Goal: Task Accomplishment & Management: Manage account settings

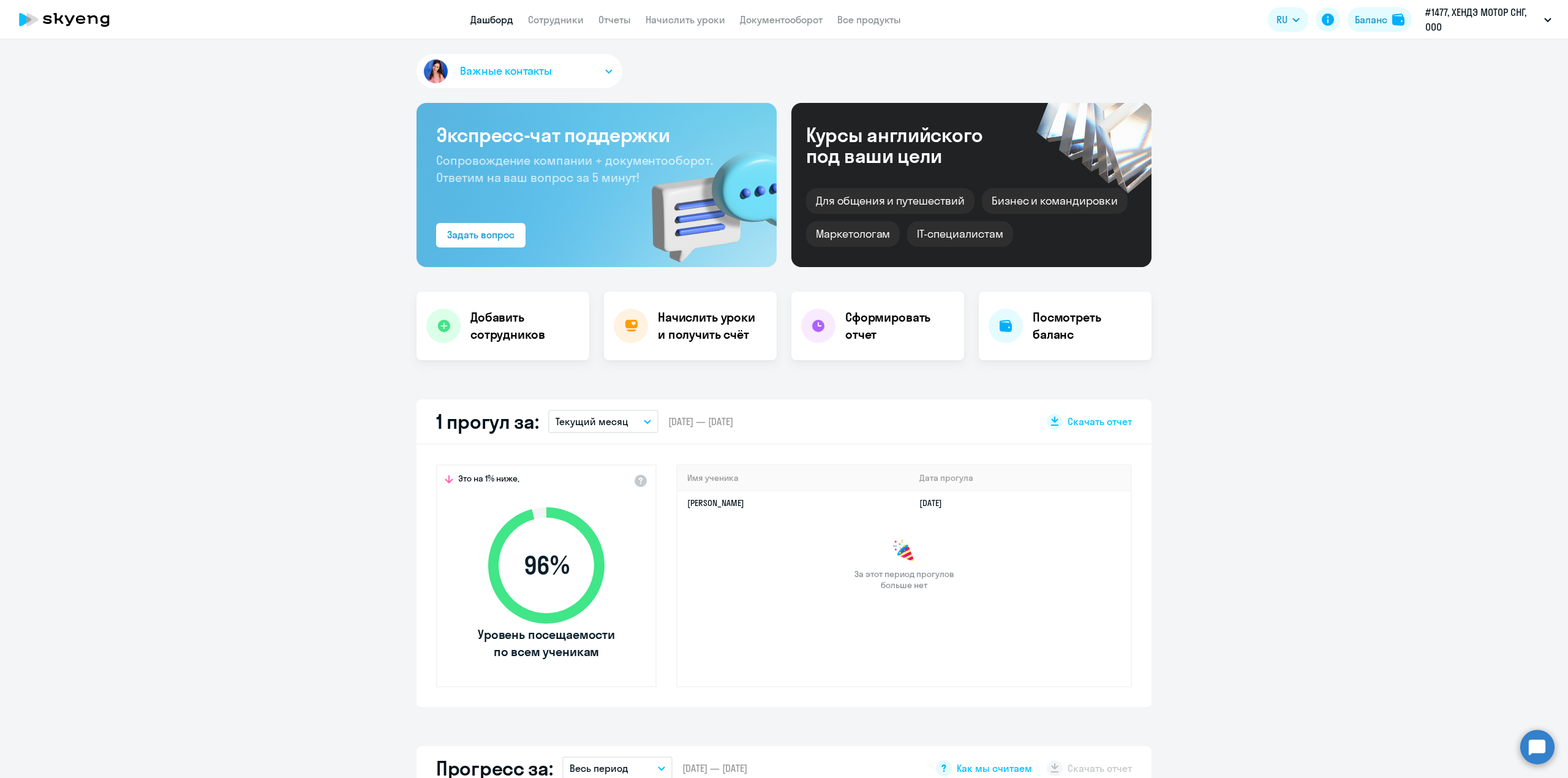
select select "30"
click at [558, 24] on link "Сотрудники" at bounding box center [556, 19] width 56 height 13
select select "30"
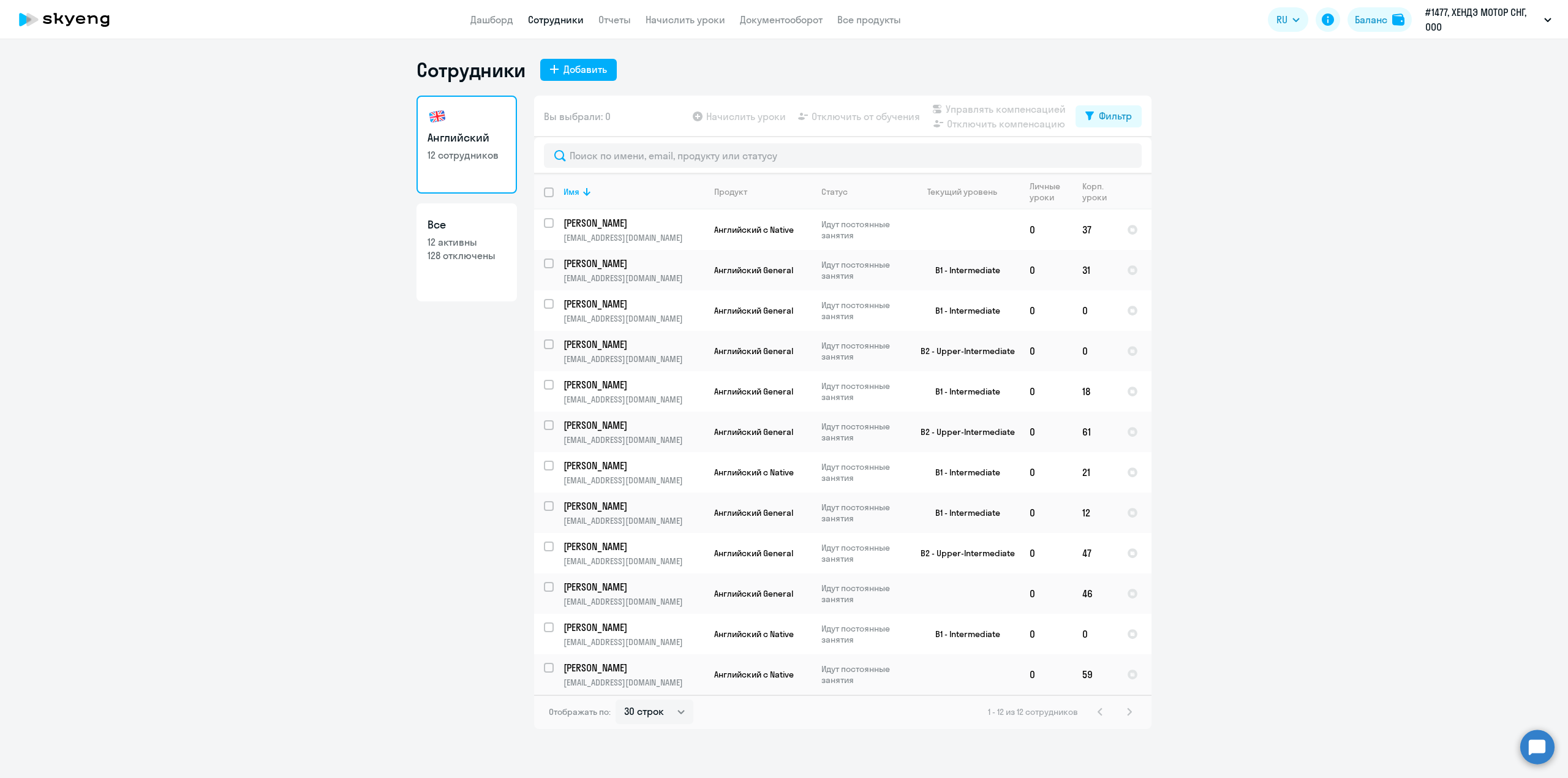
click at [457, 145] on h3 "Английский" at bounding box center [467, 138] width 79 height 16
click at [597, 18] on nav "Дашборд Сотрудники Отчеты Начислить уроки Документооборот Все продукты" at bounding box center [686, 20] width 431 height 15
click at [608, 21] on link "Отчеты" at bounding box center [615, 19] width 32 height 13
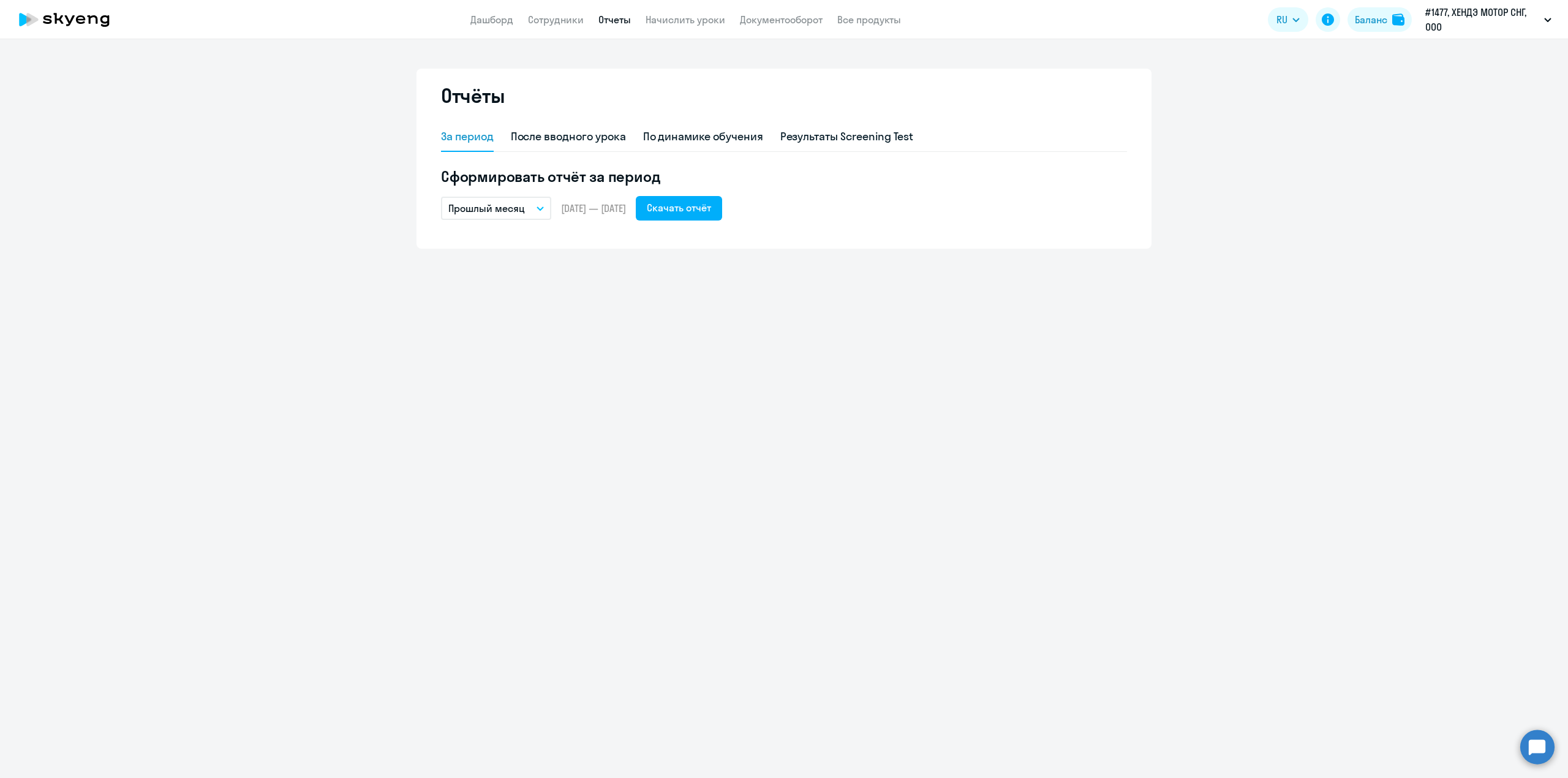
click at [508, 210] on p "Прошлый месяц" at bounding box center [487, 208] width 77 height 15
click at [496, 247] on li "Текущий месяц" at bounding box center [505, 243] width 130 height 30
click at [722, 214] on button "Скачать отчёт" at bounding box center [679, 208] width 87 height 24
click at [1378, 21] on div "Баланс" at bounding box center [1370, 20] width 32 height 15
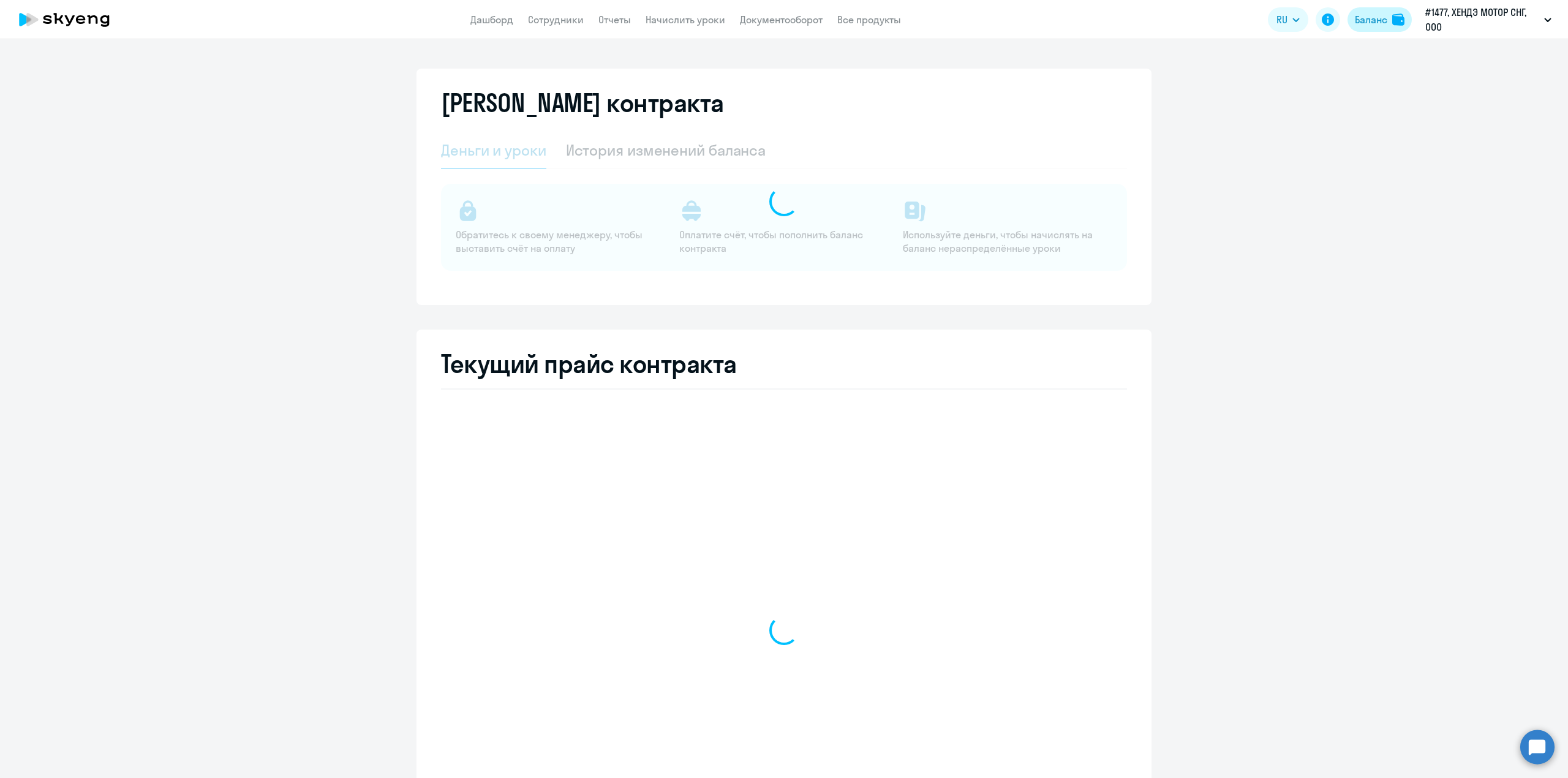
select select "english_adult_not_native_speaker"
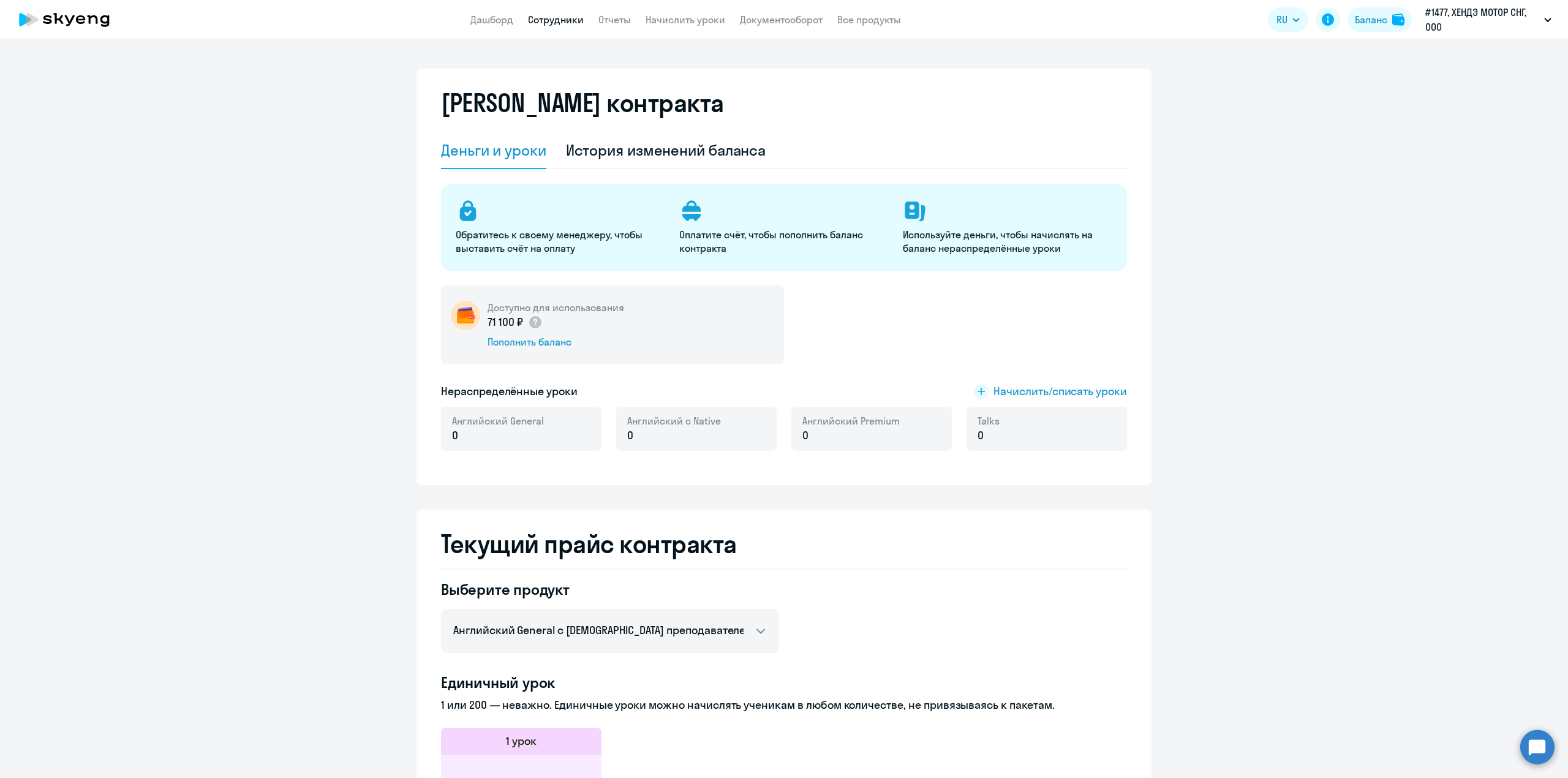
click at [579, 22] on link "Сотрудники" at bounding box center [556, 19] width 56 height 13
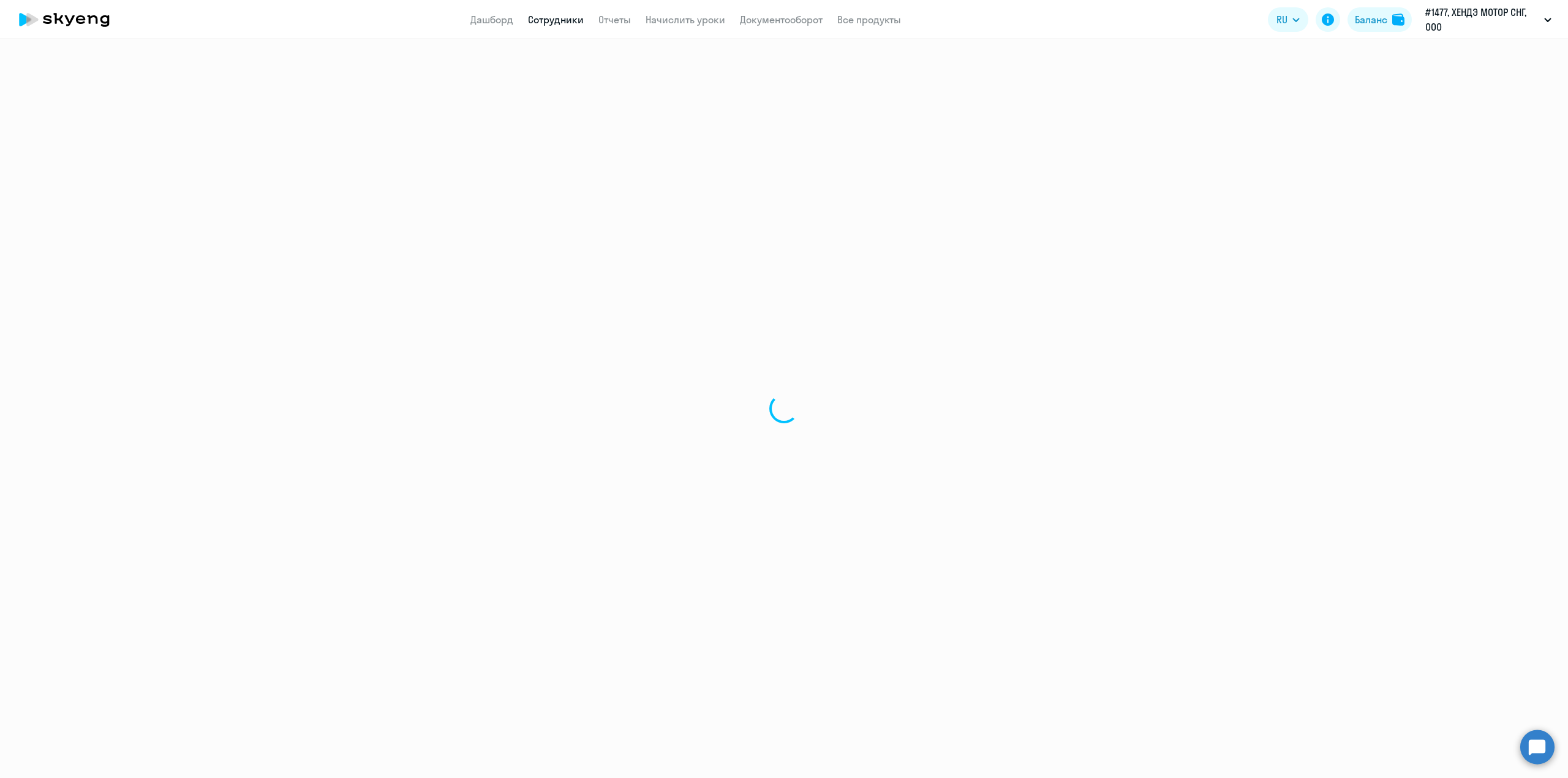
select select "30"
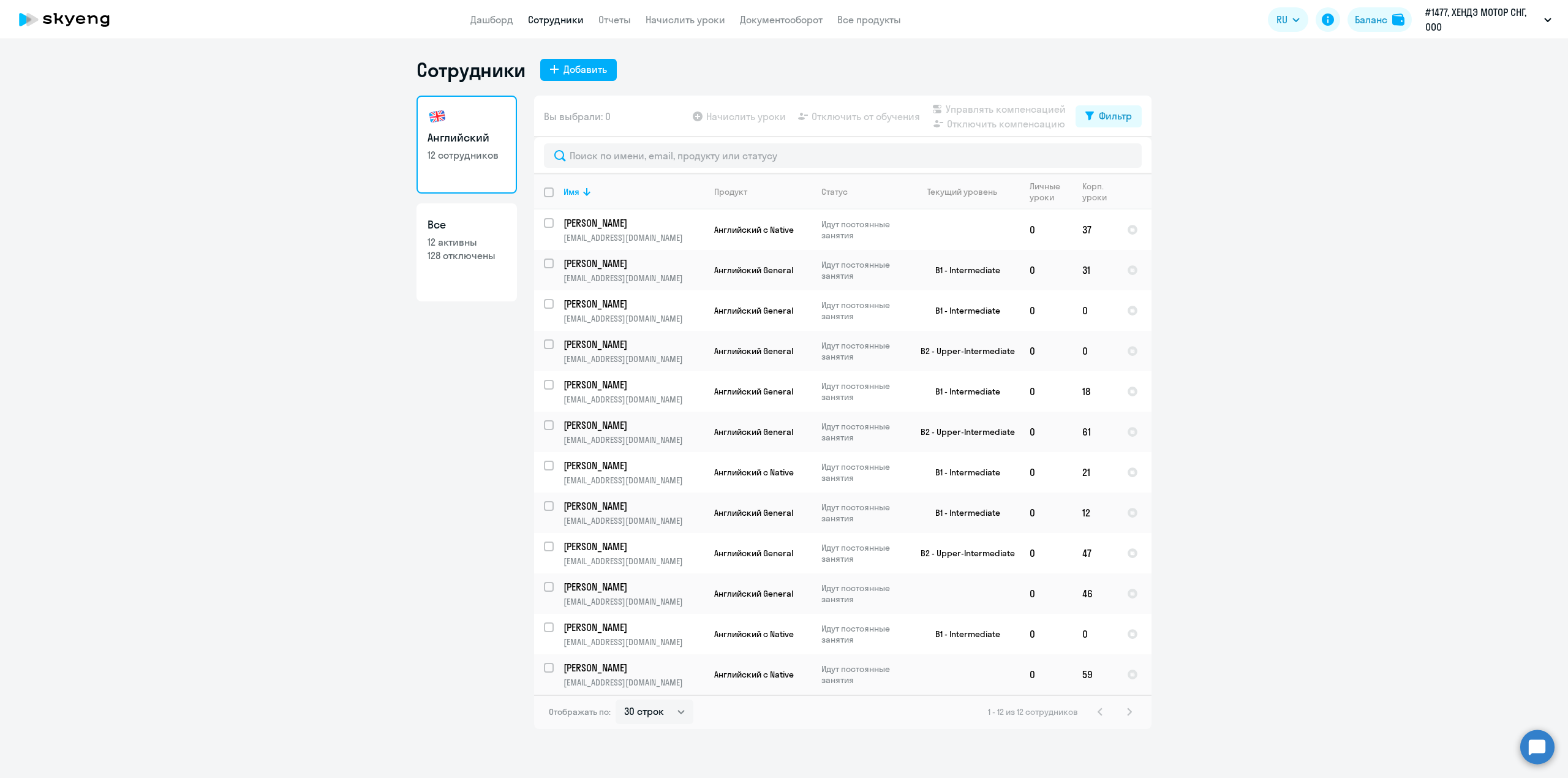
click at [557, 18] on link "Сотрудники" at bounding box center [556, 19] width 56 height 13
click at [685, 16] on link "Начислить уроки" at bounding box center [685, 19] width 80 height 13
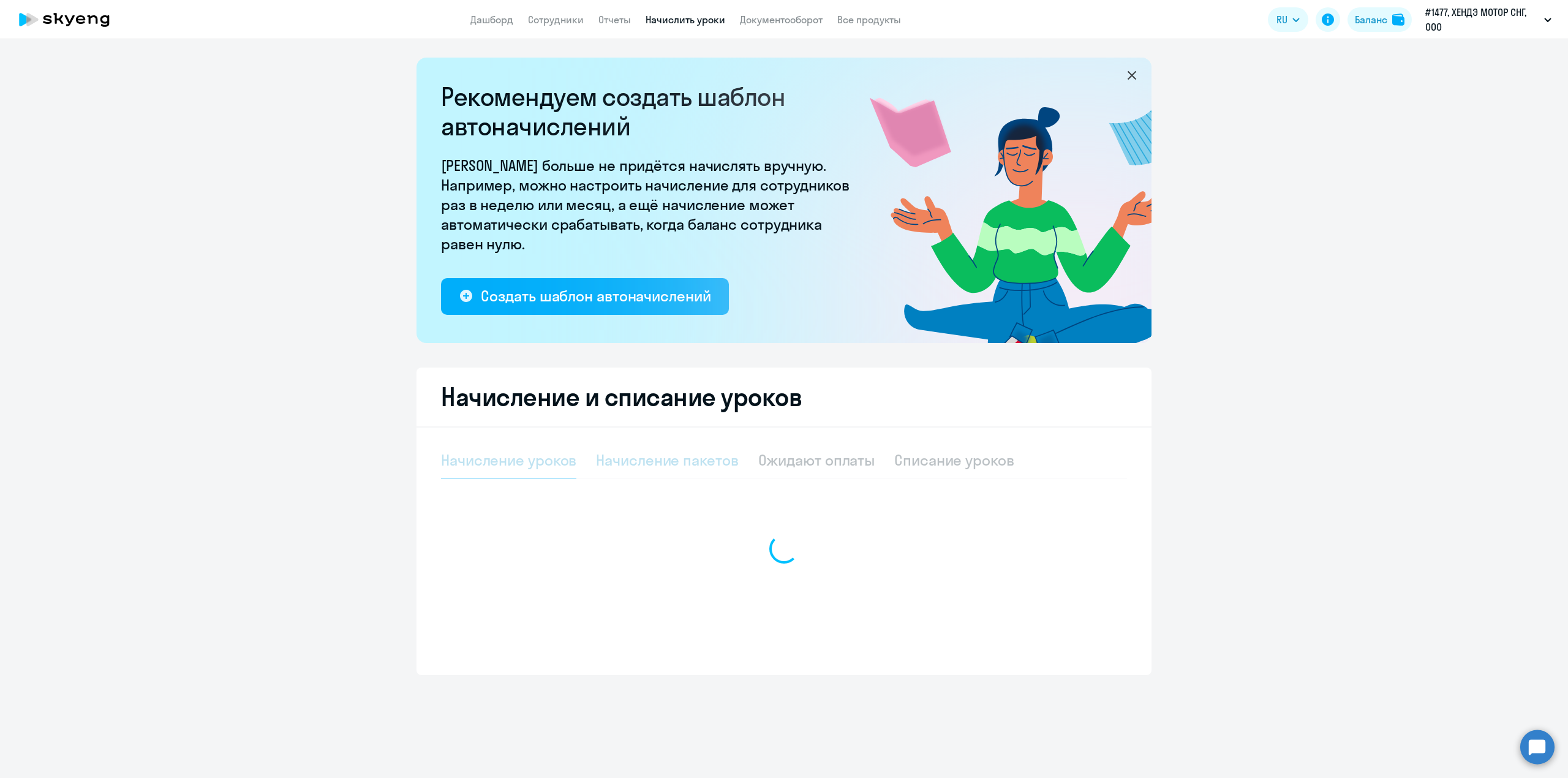
select select "10"
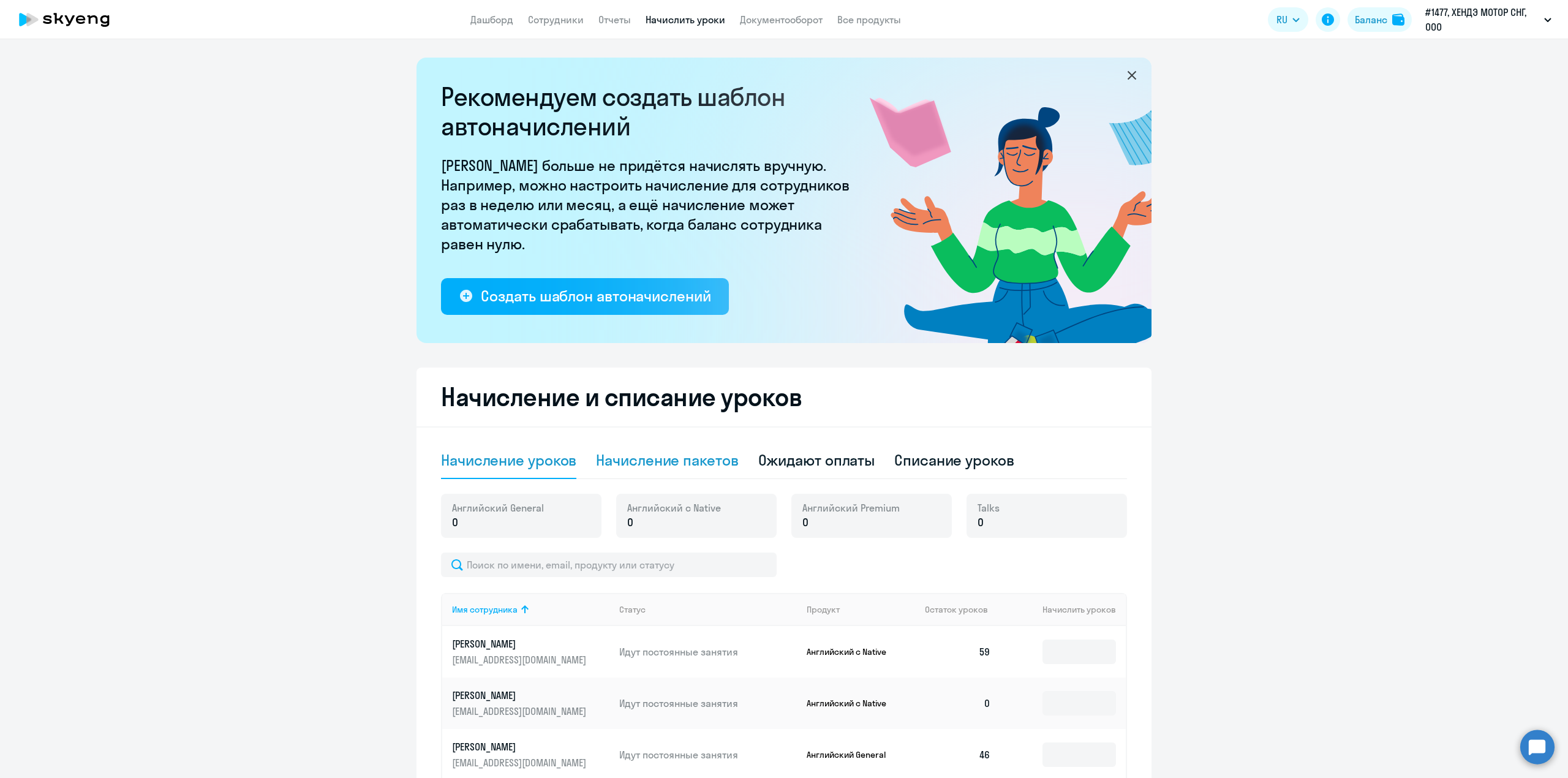
click at [665, 456] on div "Начисление пакетов" at bounding box center [667, 460] width 142 height 20
select select "10"
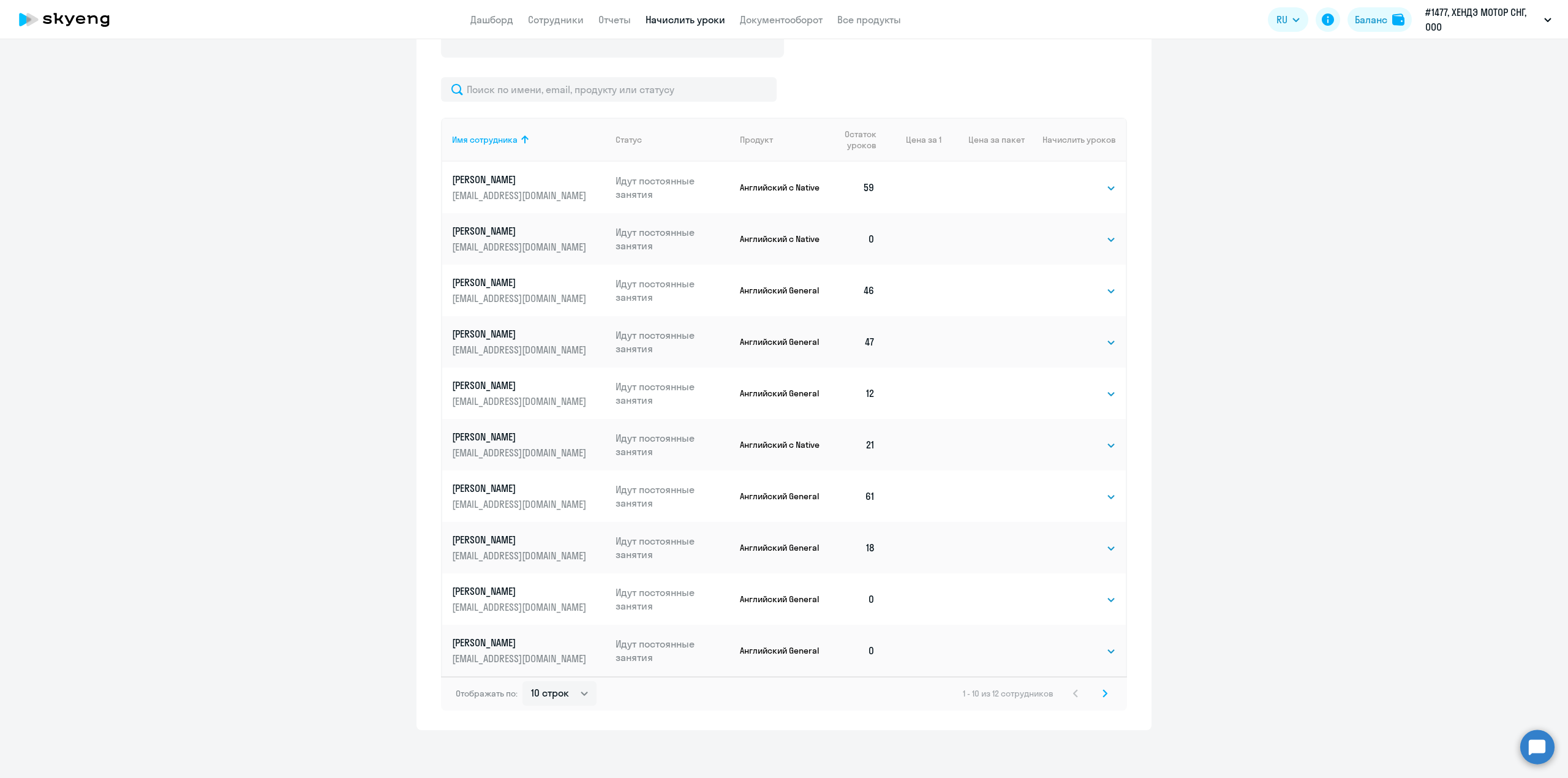
scroll to position [516, 0]
click at [1089, 650] on select "Выбрать 4 8 16 32 64 96 128" at bounding box center [1091, 650] width 50 height 15
select select "64"
click at [1066, 643] on select "Выбрать 4 8 16 32 64 96 128" at bounding box center [1091, 650] width 50 height 15
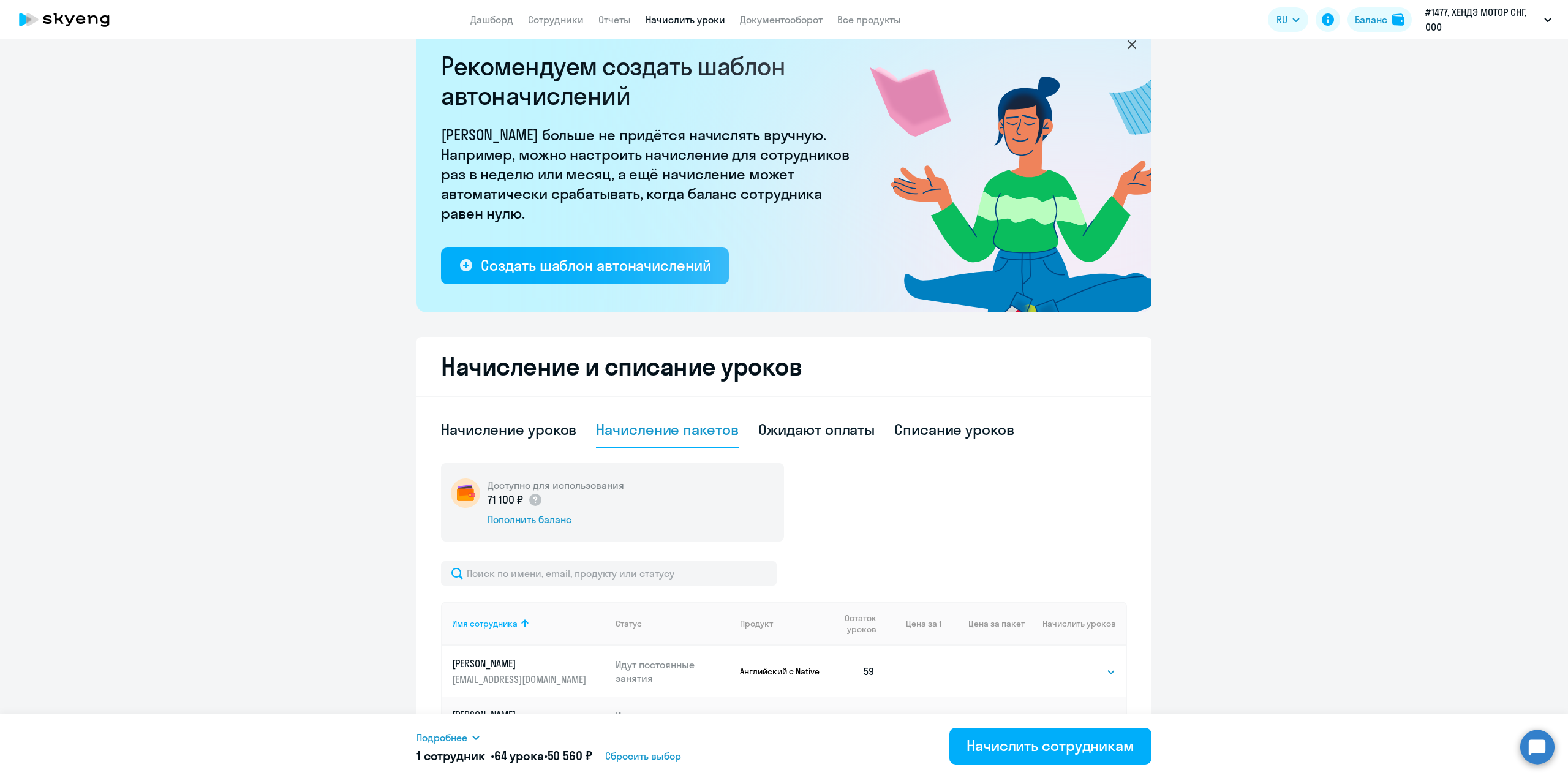
scroll to position [0, 0]
